Goal: Information Seeking & Learning: Learn about a topic

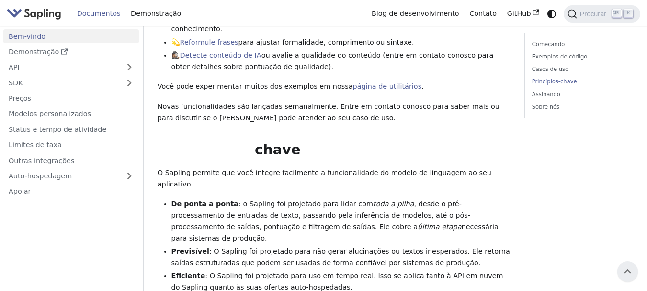
scroll to position [559, 0]
click at [63, 51] on link "Demonstração" at bounding box center [71, 52] width 136 height 14
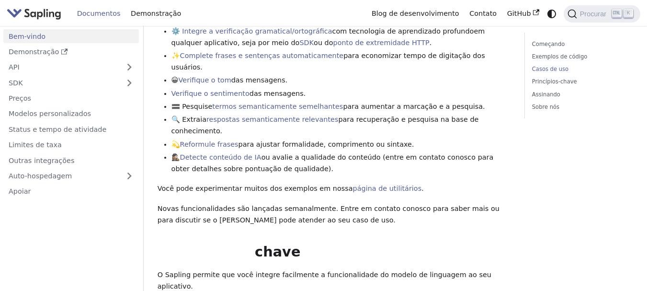
scroll to position [479, 0]
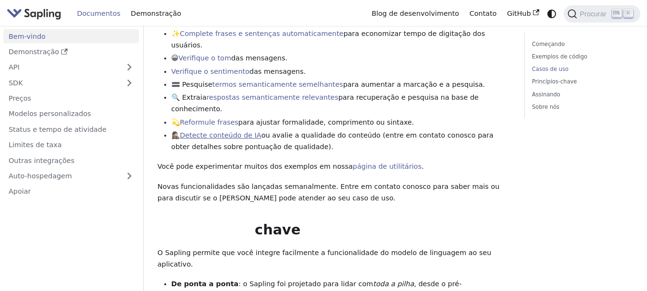
click at [217, 131] on font "Detecte conteúdo de IA" at bounding box center [220, 135] width 81 height 8
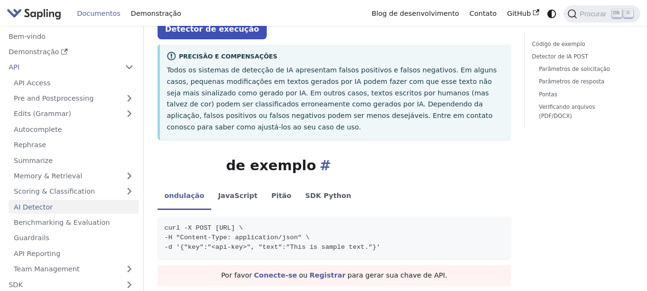
scroll to position [96, 0]
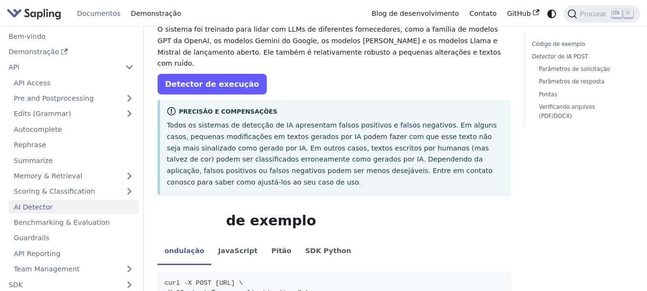
click at [216, 80] on font "Detector de execução" at bounding box center [212, 84] width 94 height 9
